Goal: Task Accomplishment & Management: Use online tool/utility

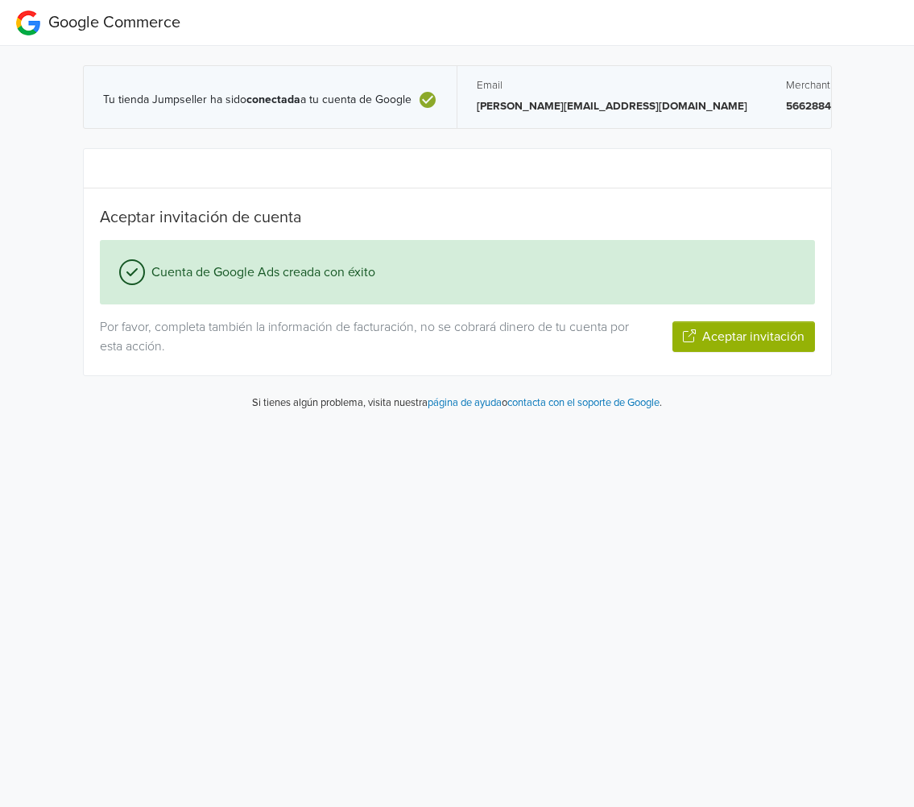
click at [754, 353] on div "Por favor, completa también la información de facturación, no se cobrará dinero…" at bounding box center [457, 336] width 739 height 39
click at [762, 338] on button "Aceptar invitación" at bounding box center [743, 336] width 143 height 31
click at [710, 338] on button "Aceptar invitación" at bounding box center [743, 336] width 143 height 31
click at [755, 341] on button "Siguiente paso" at bounding box center [762, 336] width 105 height 31
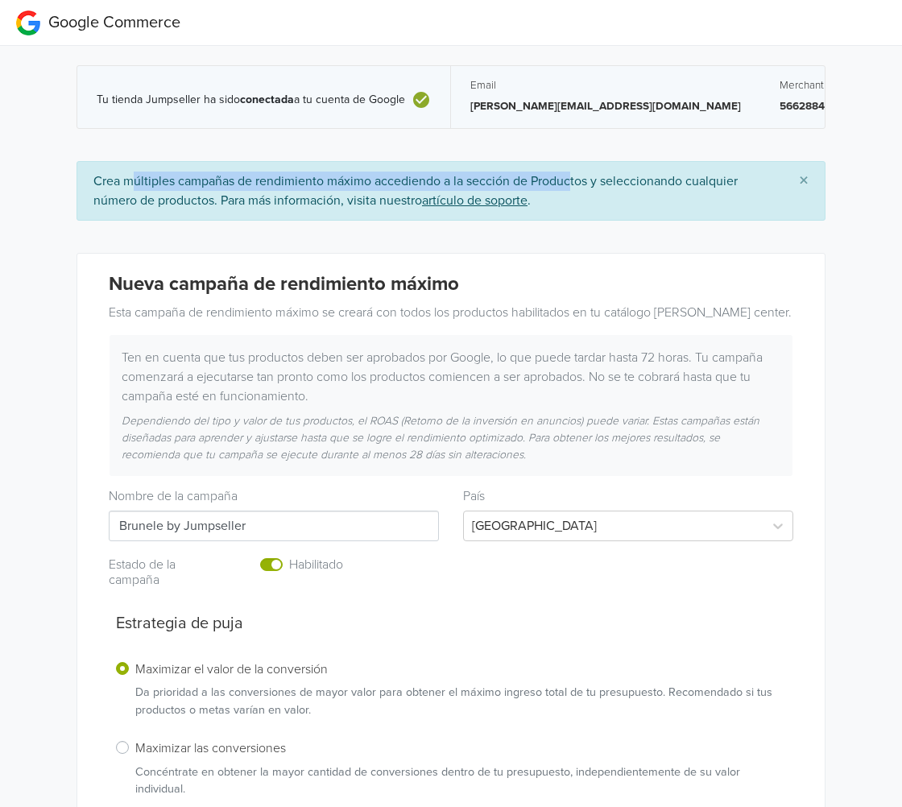
drag, startPoint x: 141, startPoint y: 173, endPoint x: 570, endPoint y: 159, distance: 429.4
click at [570, 159] on div "Tu tienda Jumpseller ha sido conectada a tu cuenta de Google Email richard.haro…" at bounding box center [450, 743] width 773 height 1394
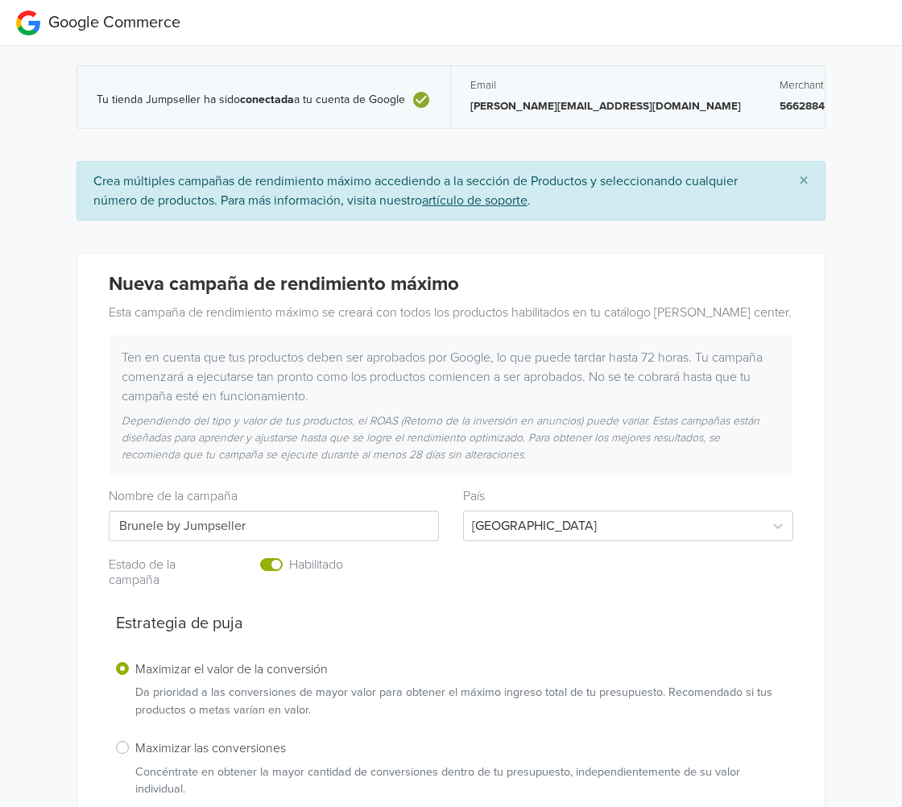
drag, startPoint x: 161, startPoint y: 527, endPoint x: 334, endPoint y: 535, distance: 173.3
click at [334, 535] on input "Brunele by Jumpseller" at bounding box center [274, 525] width 330 height 31
type input "Brunele"
click at [77, 648] on div "Nueva campaña de rendimiento máximo Esta campaña de rendimiento máximo se crear…" at bounding box center [450, 603] width 747 height 699
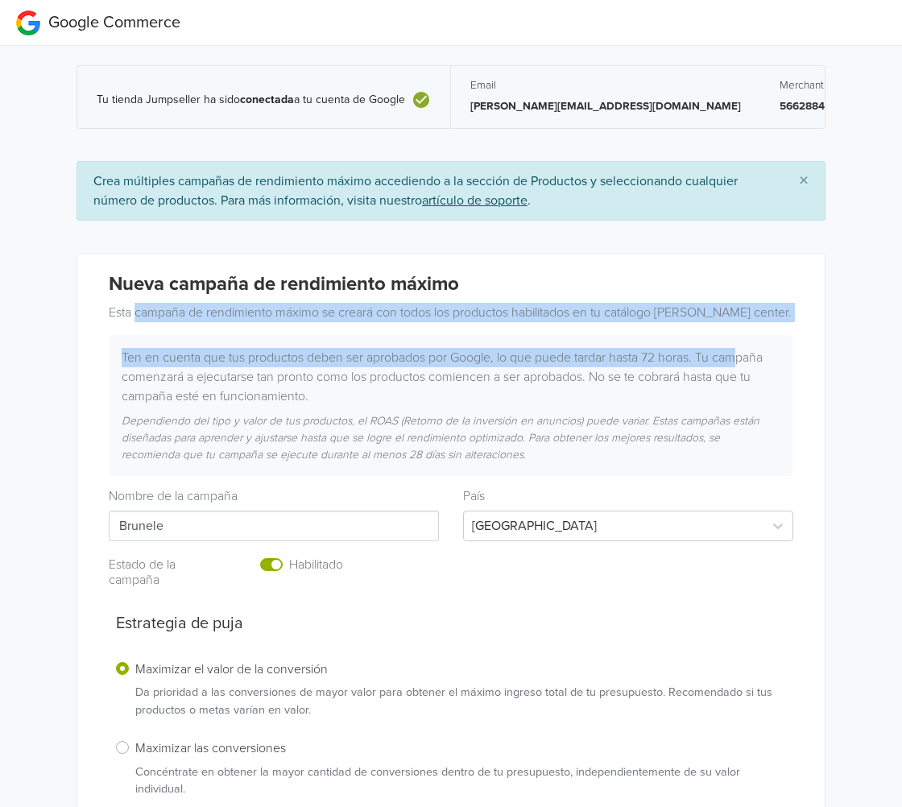
drag, startPoint x: 136, startPoint y: 306, endPoint x: 742, endPoint y: 331, distance: 606.8
click at [742, 331] on div "Nueva campaña de rendimiento máximo Esta campaña de rendimiento máximo se crear…" at bounding box center [451, 374] width 708 height 203
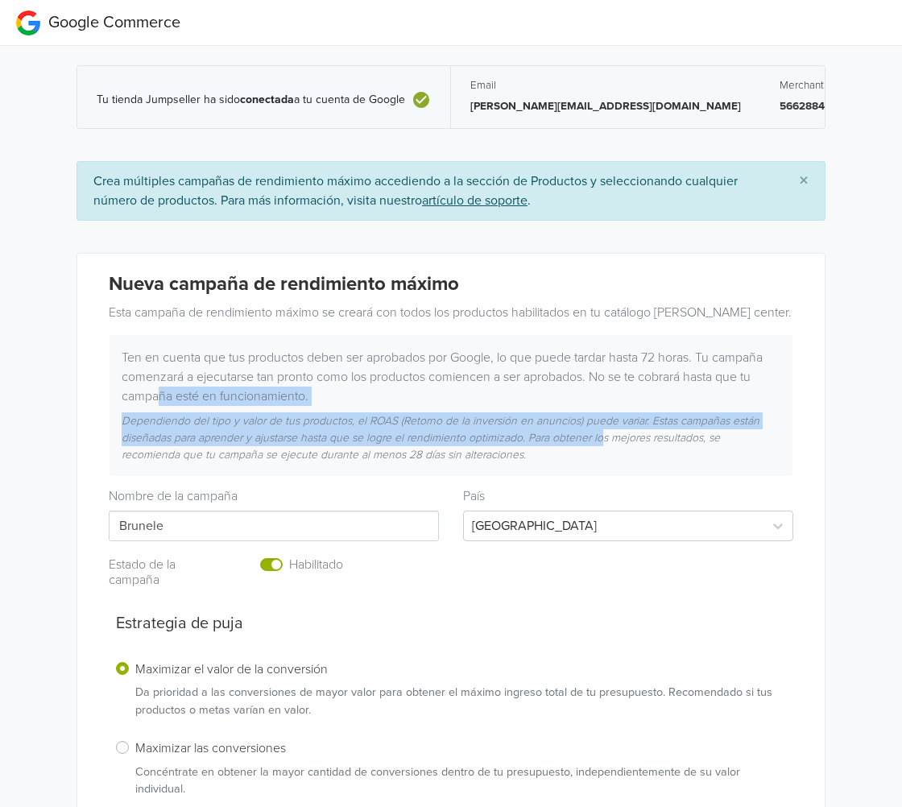
drag, startPoint x: 160, startPoint y: 403, endPoint x: 599, endPoint y: 431, distance: 439.7
click at [599, 431] on div "Ten en cuenta que tus productos deben ser aprobados por Google, lo que puede ta…" at bounding box center [450, 405] width 683 height 141
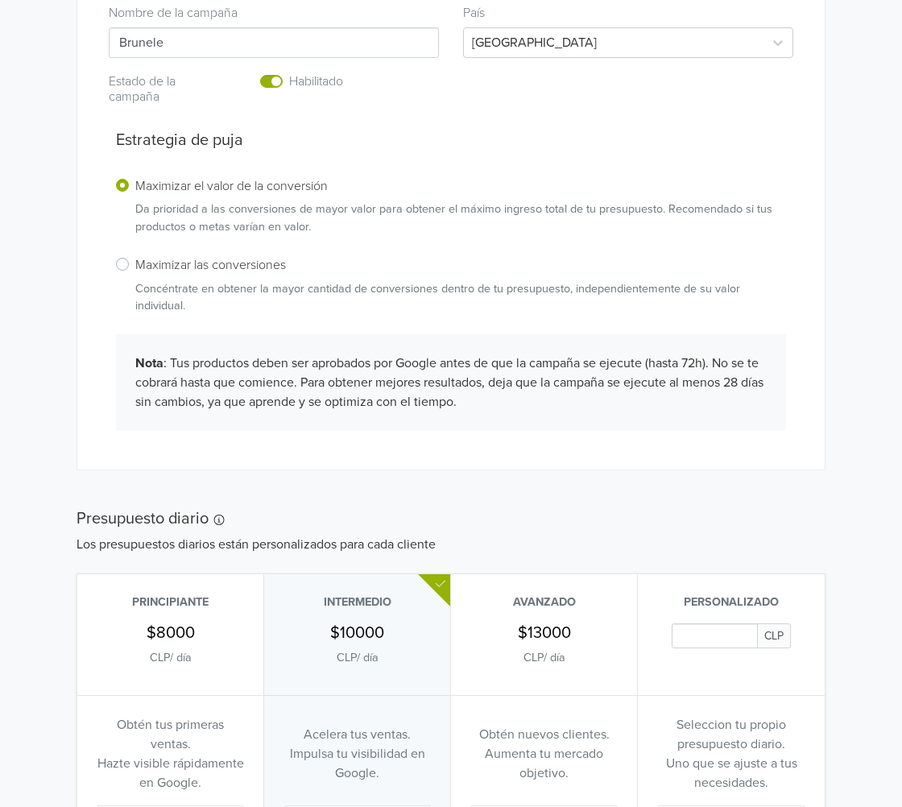
scroll to position [630, 0]
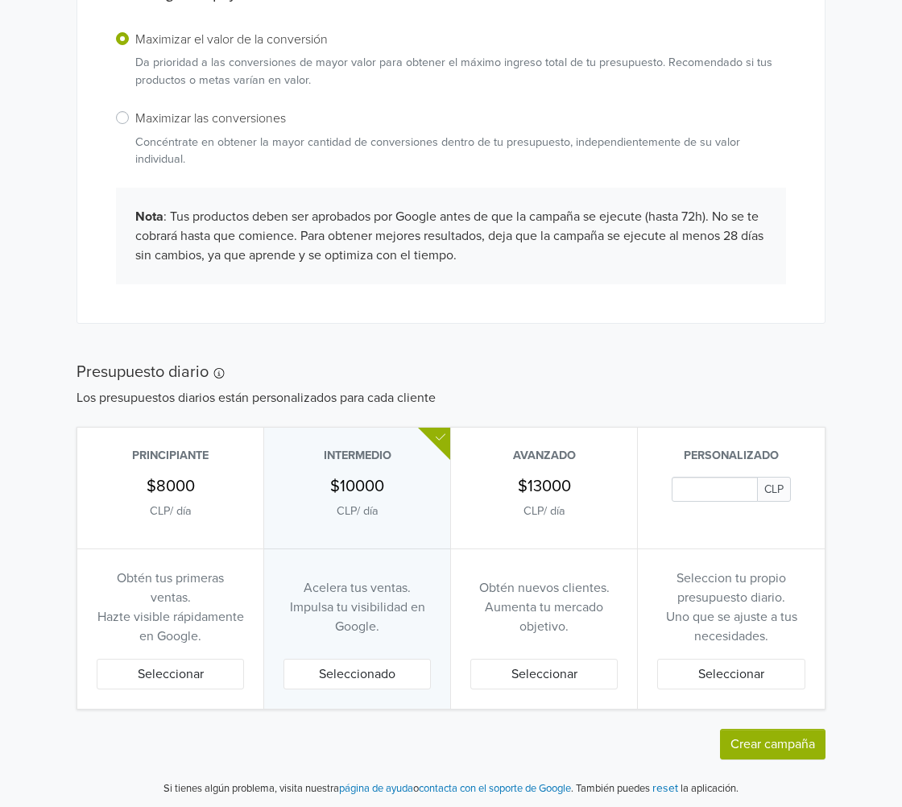
click at [574, 638] on div "Obtén nuevos clientes. Aumenta tu mercado objetivo." at bounding box center [543, 606] width 147 height 77
drag, startPoint x: 675, startPoint y: 572, endPoint x: 776, endPoint y: 632, distance: 118.1
click at [782, 632] on div "Seleccion tu propio presupuesto diario. Uno que se ajuste a tus necesidades." at bounding box center [731, 606] width 148 height 77
click at [573, 600] on p "Aumenta tu mercado objetivo." at bounding box center [543, 616] width 147 height 39
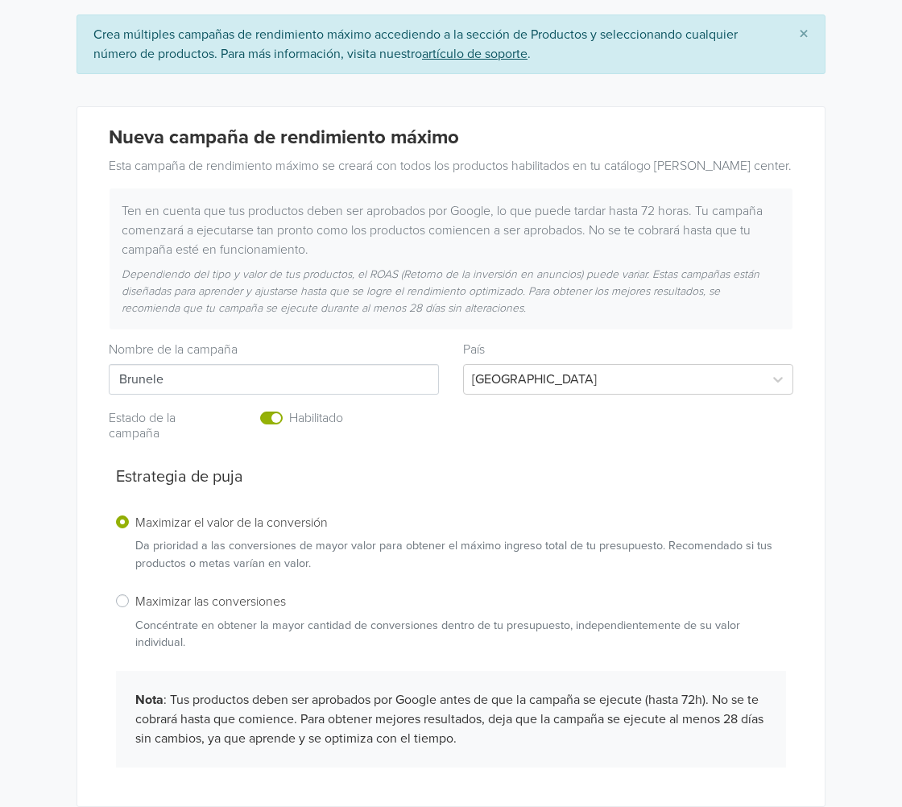
scroll to position [0, 0]
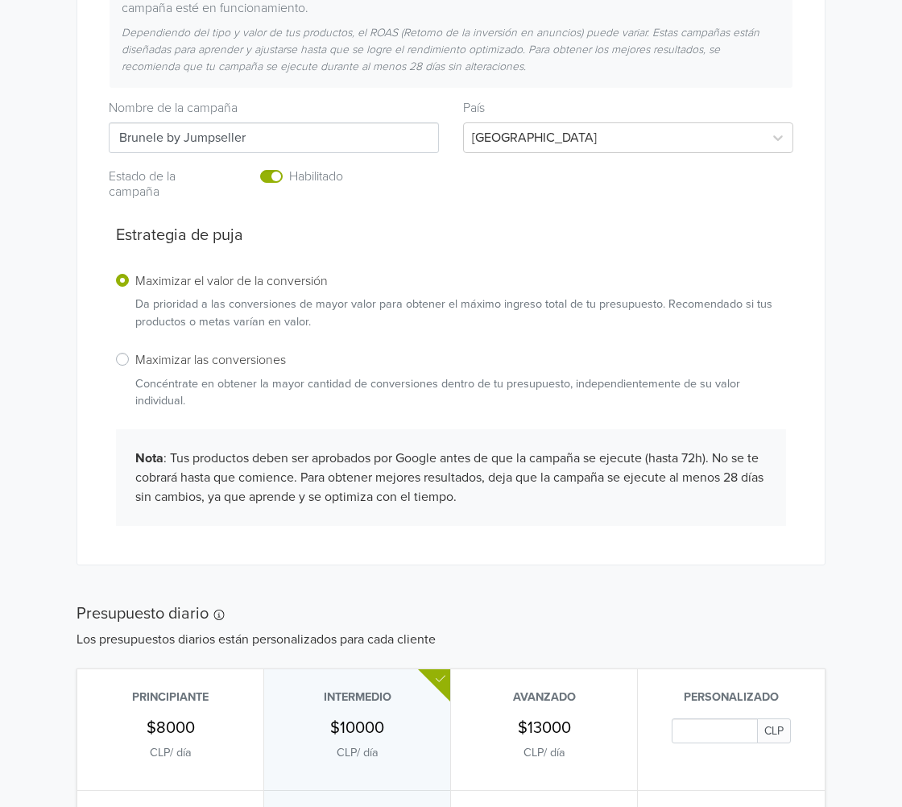
scroll to position [66, 0]
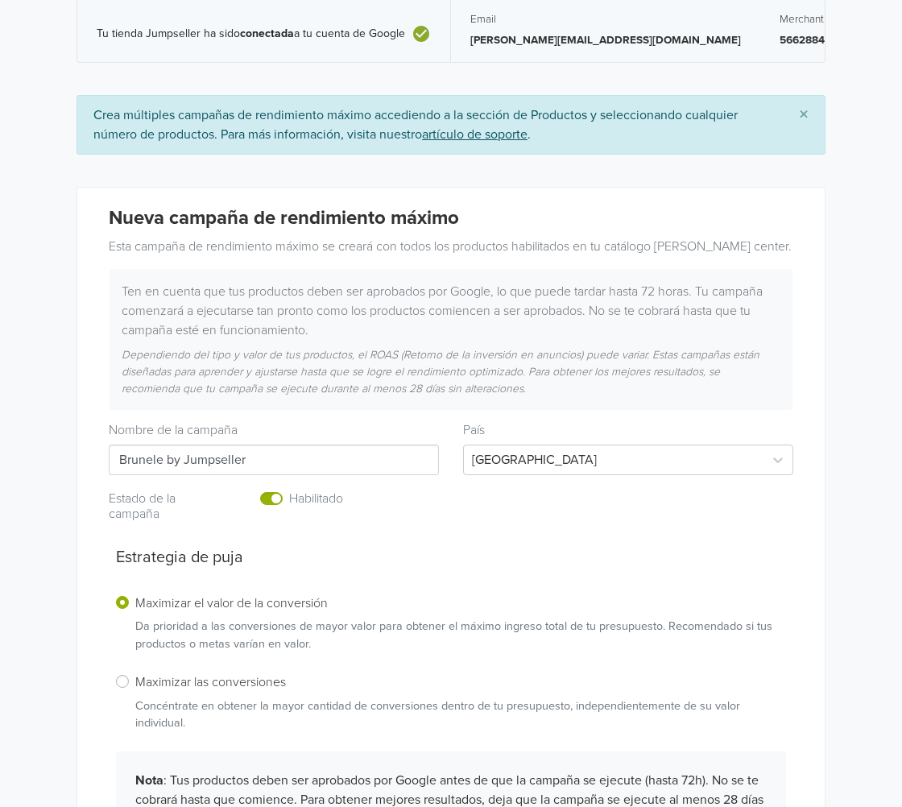
drag, startPoint x: 163, startPoint y: 460, endPoint x: 500, endPoint y: 477, distance: 337.8
click at [500, 477] on div "Nueva campaña de rendimiento máximo Esta campaña de rendimiento máximo se crear…" at bounding box center [450, 537] width 747 height 699
type input "[PERSON_NAME]"
click at [64, 473] on div "Nueva campaña de rendimiento máximo Esta campaña de rendimiento máximo se crear…" at bounding box center [450, 537] width 773 height 700
click at [693, 456] on div at bounding box center [613, 459] width 283 height 23
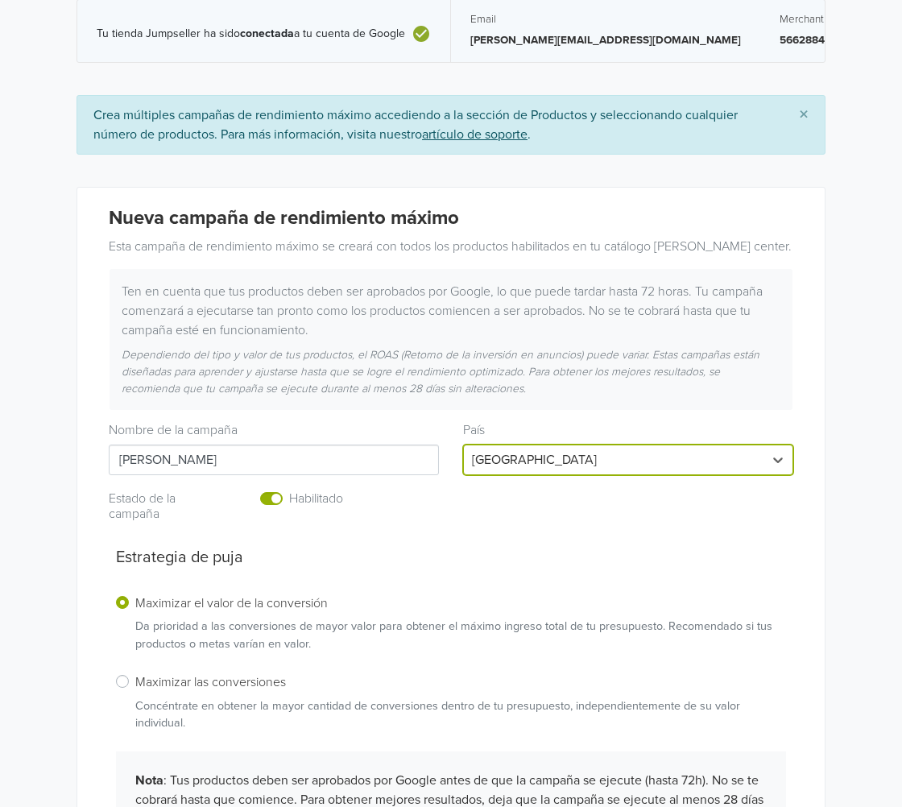
click at [693, 456] on div at bounding box center [613, 459] width 283 height 23
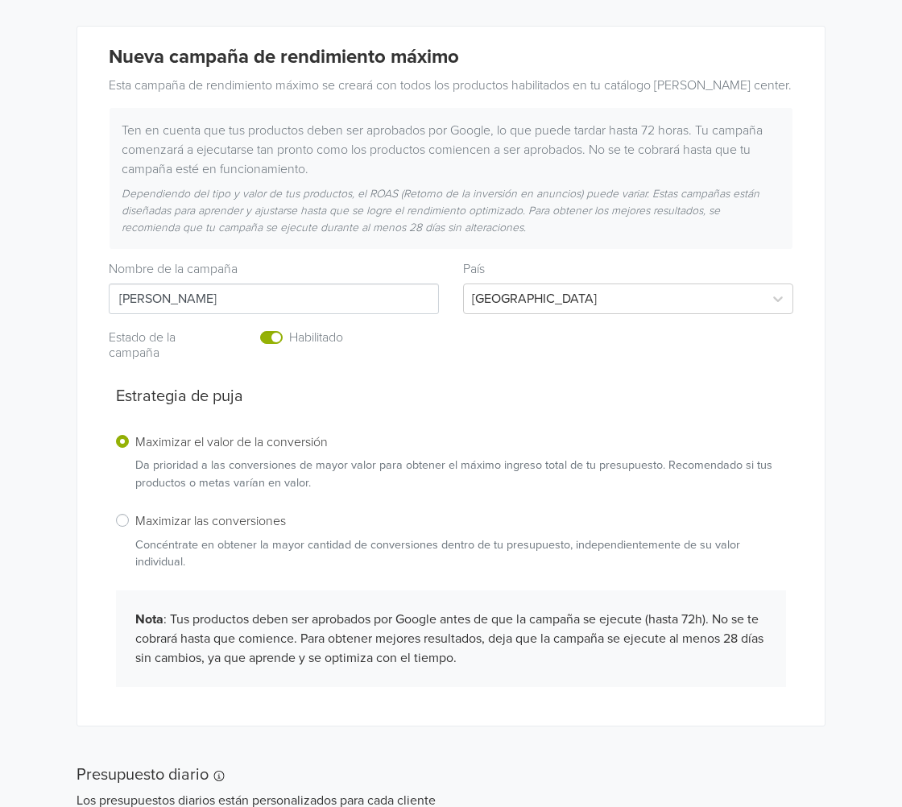
scroll to position [388, 0]
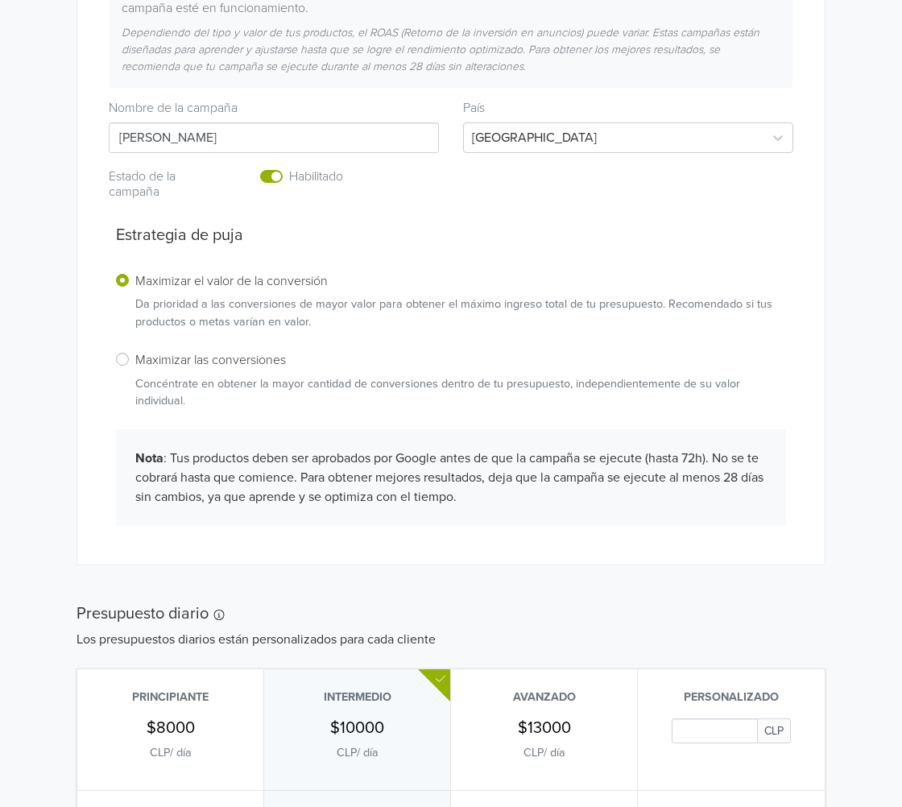
click at [133, 359] on div "Maximizar las conversiones Concéntrate en obtener la mayor cantidad de conversi…" at bounding box center [451, 379] width 670 height 60
click at [135, 363] on label "Maximizar las conversiones Concéntrate en obtener la mayor cantidad de conversi…" at bounding box center [460, 379] width 651 height 60
click at [0, 0] on input "Maximizar las conversiones Concéntrate en obtener la mayor cantidad de conversi…" at bounding box center [0, 0] width 0 height 0
click at [136, 282] on h6 "Maximizar el valor de la conversión" at bounding box center [460, 281] width 651 height 15
click at [0, 0] on input "Maximizar el valor de la conversión Da prioridad a las conversiones de mayor va…" at bounding box center [0, 0] width 0 height 0
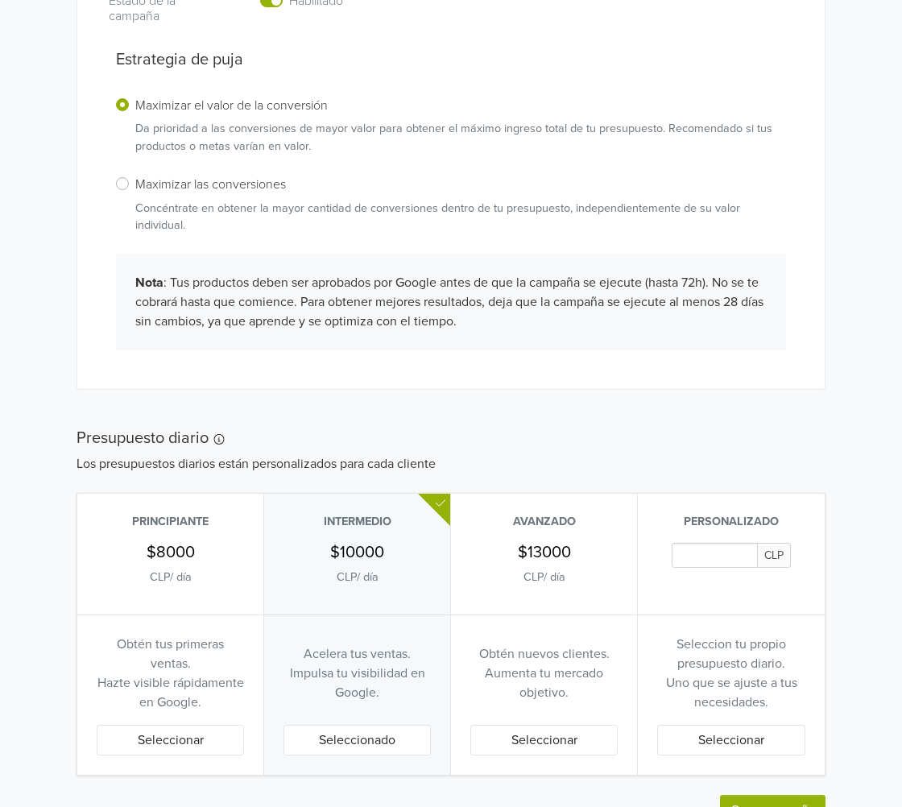
scroll to position [483, 0]
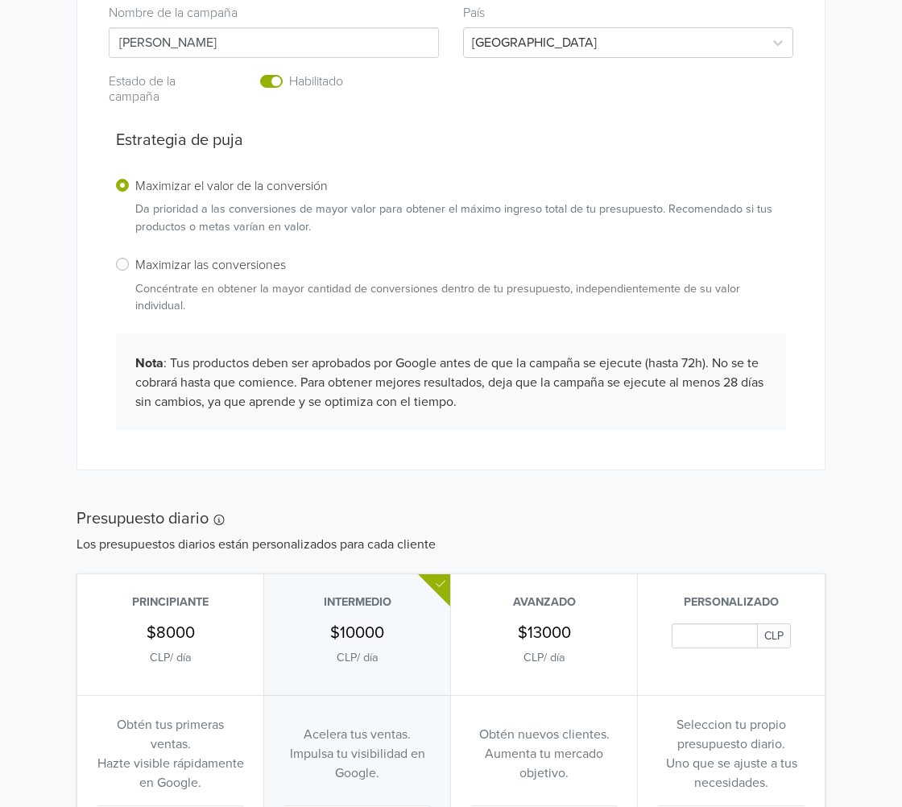
click at [135, 264] on label "Maximizar las conversiones Concéntrate en obtener la mayor cantidad de conversi…" at bounding box center [460, 284] width 651 height 60
click at [0, 0] on input "Maximizar las conversiones Concéntrate en obtener la mayor cantidad de conversi…" at bounding box center [0, 0] width 0 height 0
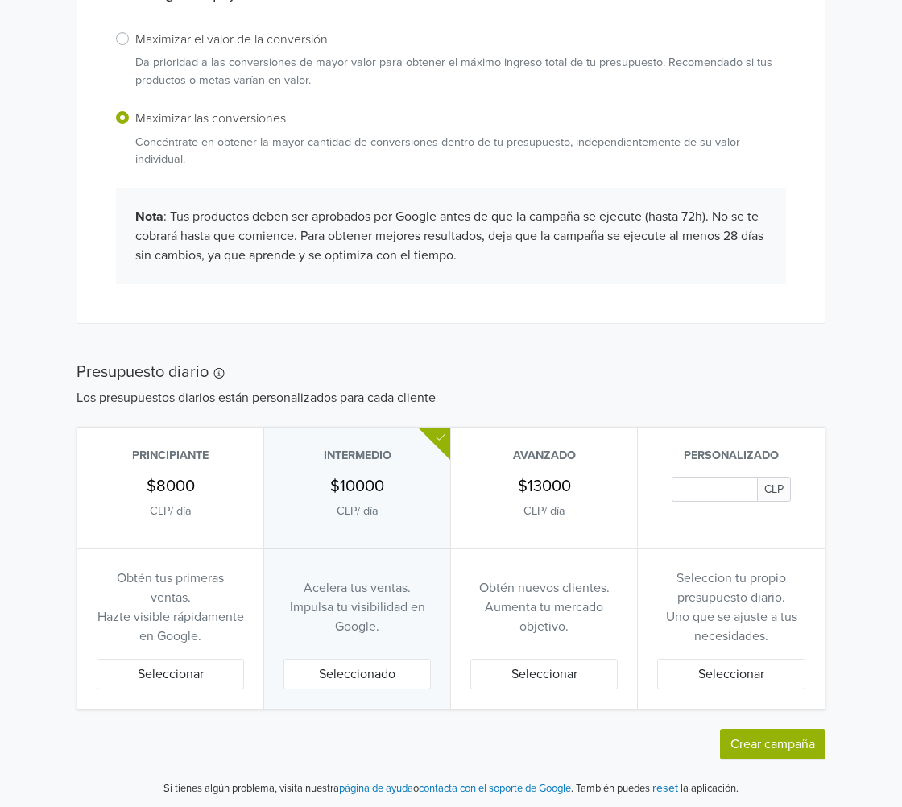
click at [747, 448] on p "Personalizado" at bounding box center [731, 456] width 148 height 18
